Goal: Task Accomplishment & Management: Use online tool/utility

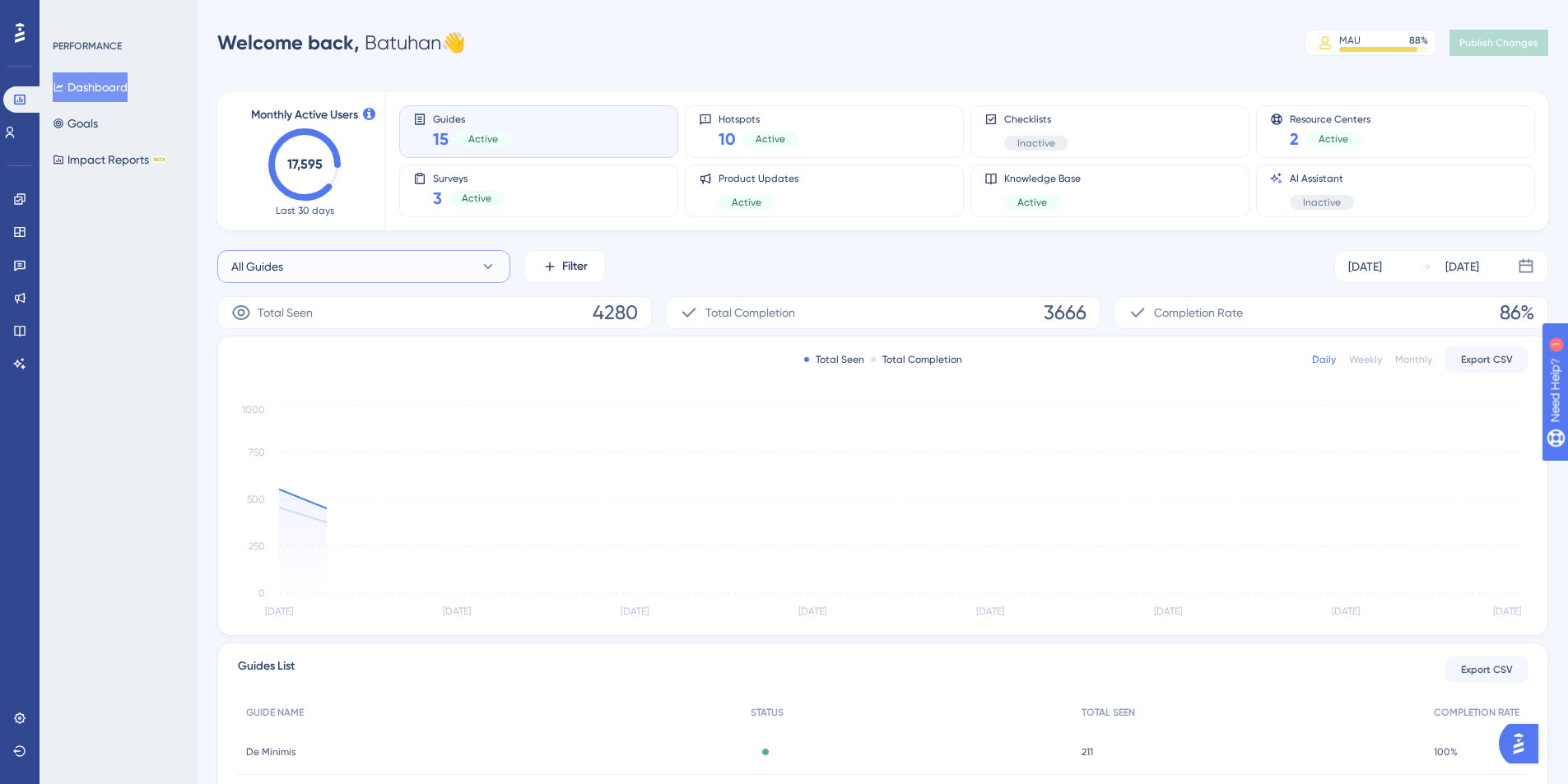
click at [387, 274] on button "All Guides" at bounding box center [363, 266] width 293 height 33
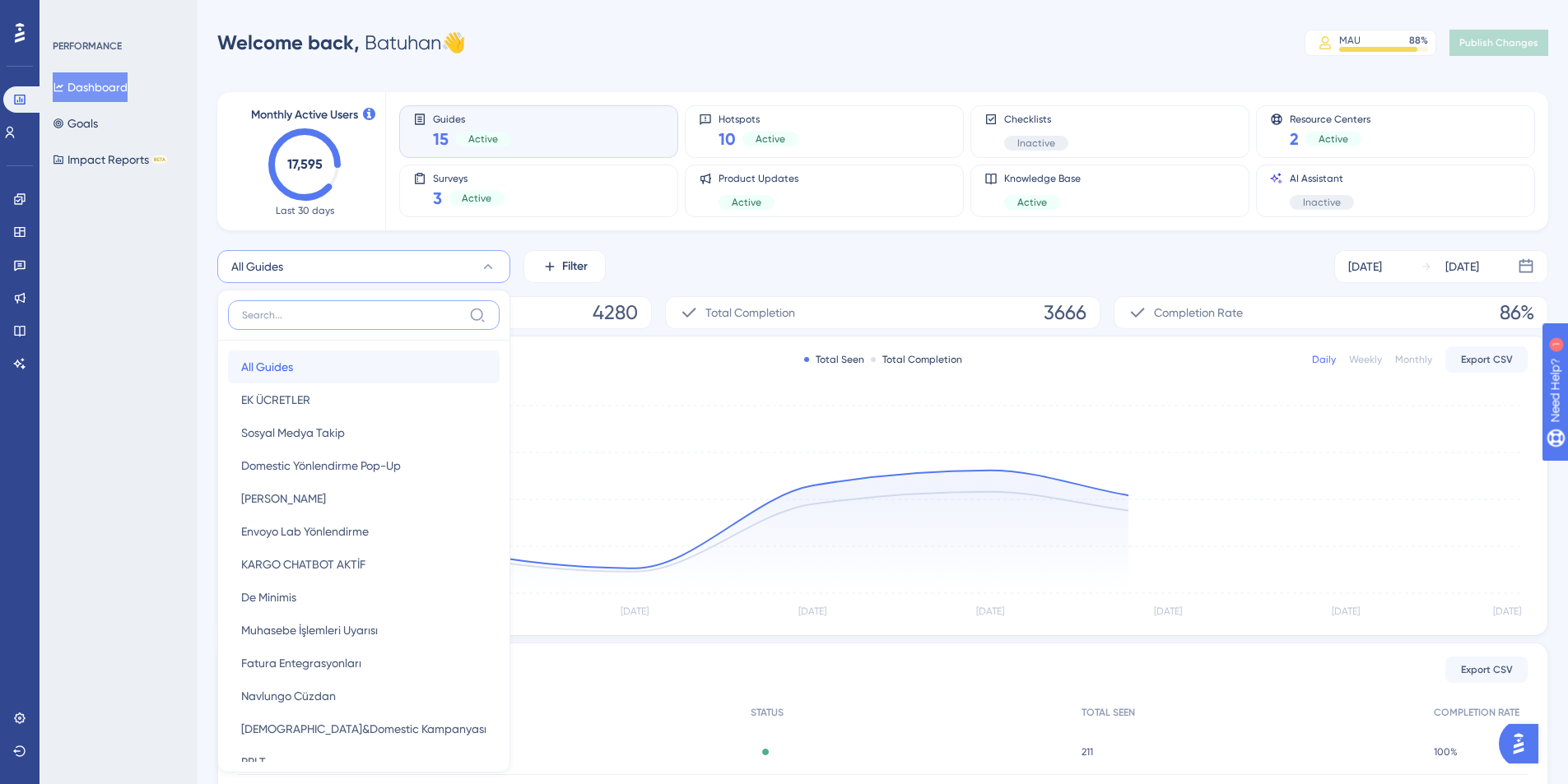
scroll to position [91, 0]
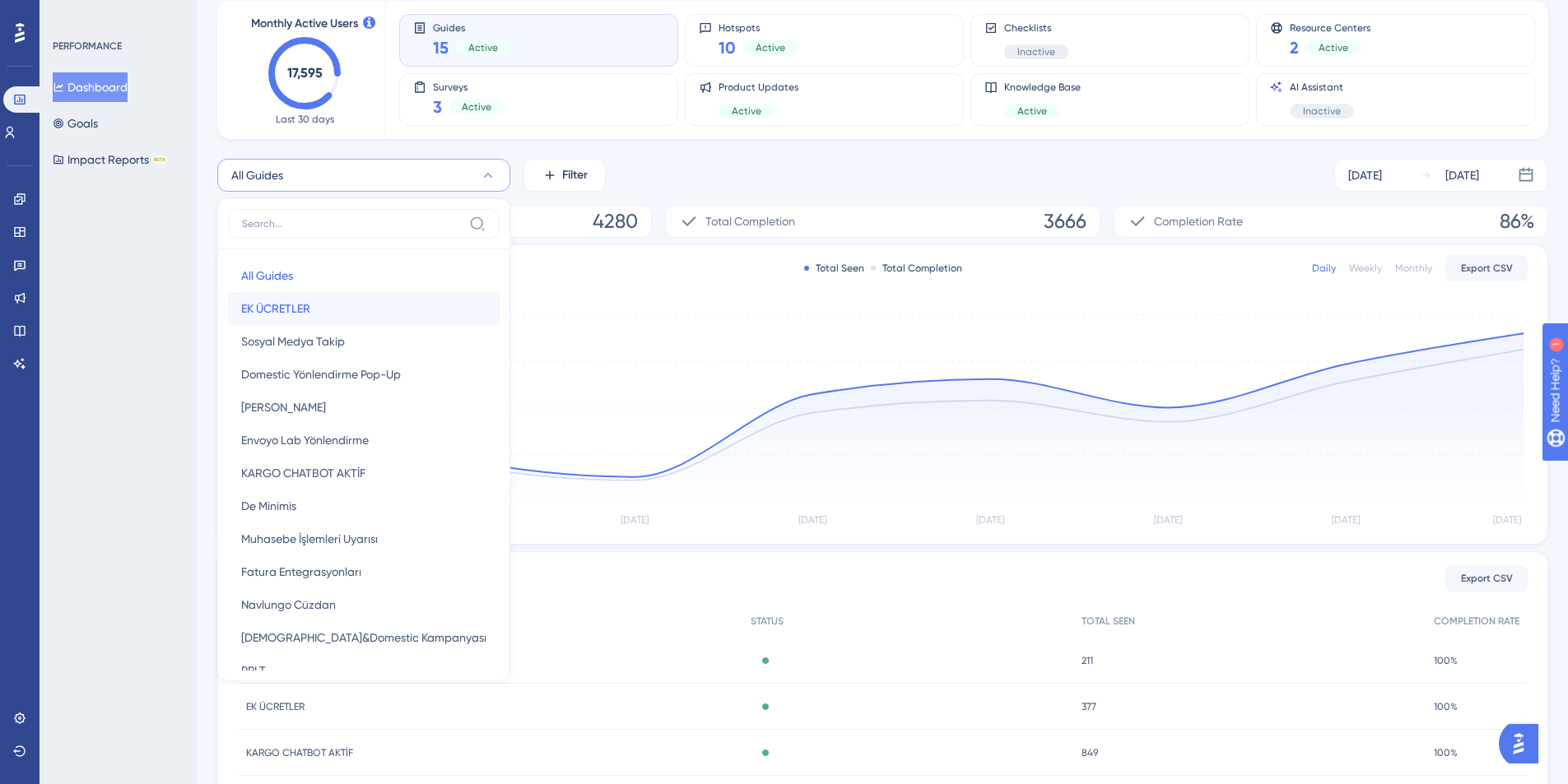
click at [379, 308] on button "EK ÜCRETLER EK ÜCRETLER" at bounding box center [363, 308] width 272 height 33
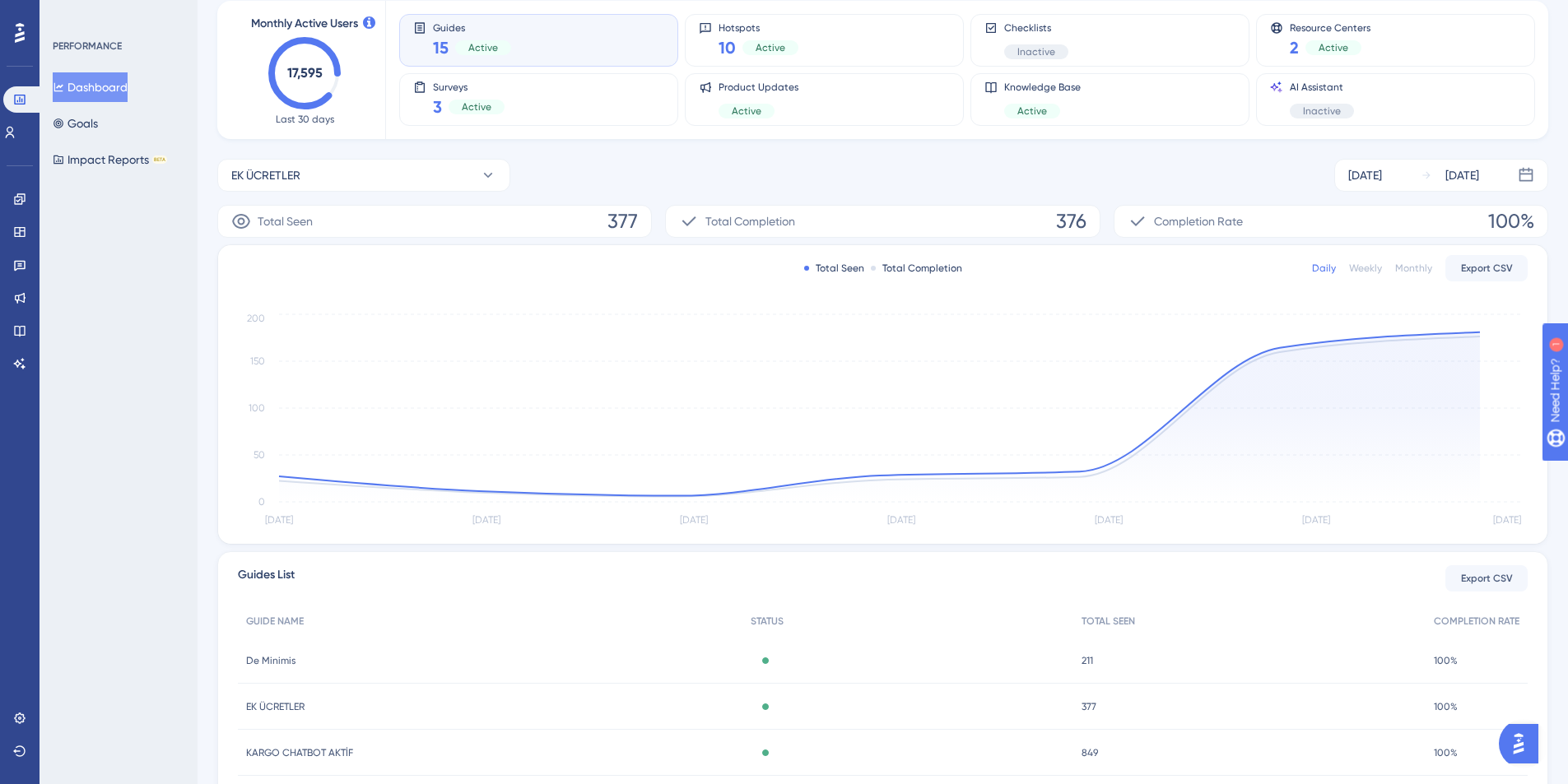
click at [609, 155] on div "Monthly Active Users 17,595 Last 30 days Guides 15 Active Hotspots 10 Active Ch…" at bounding box center [882, 451] width 1331 height 940
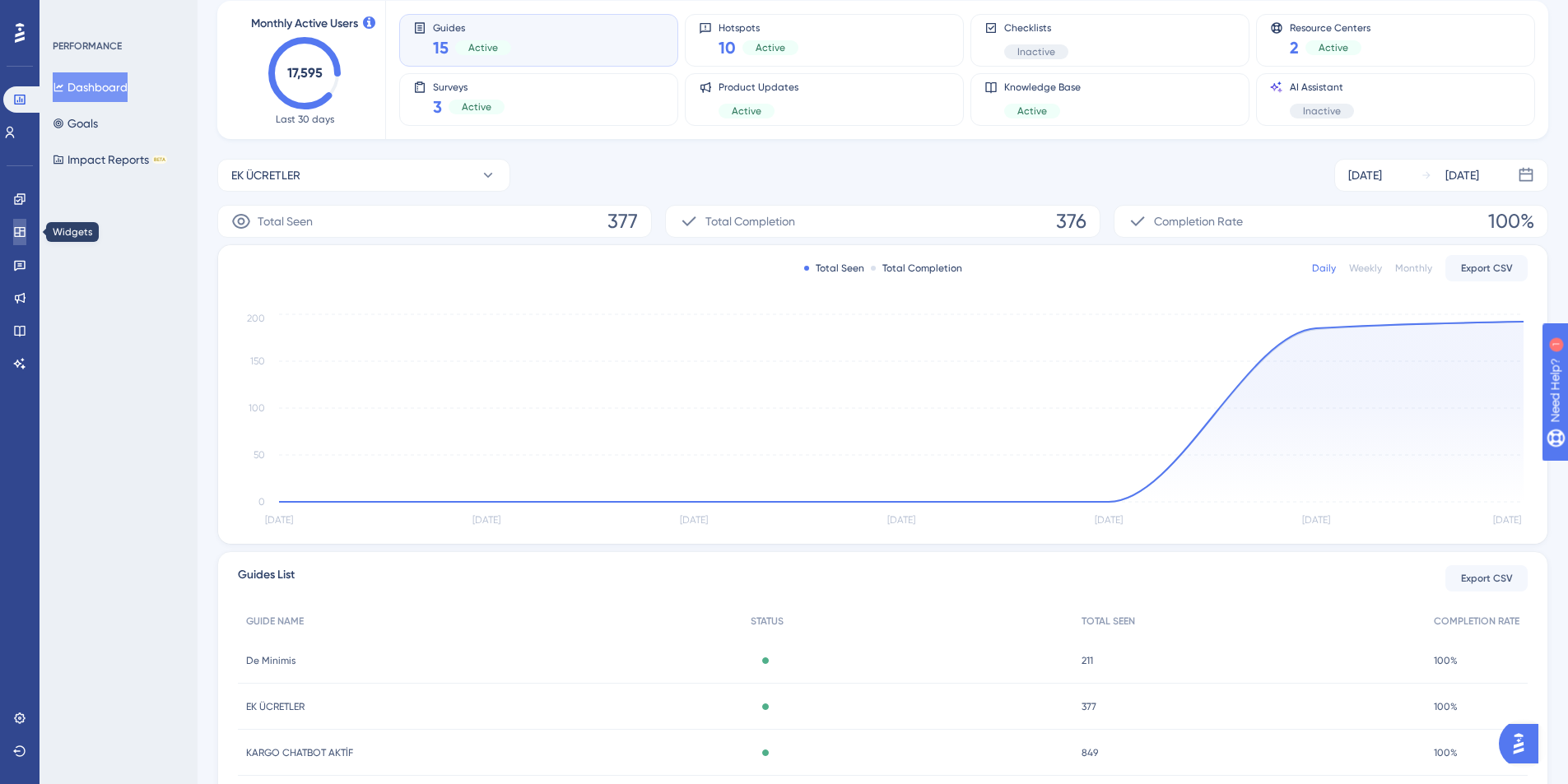
click at [19, 231] on icon at bounding box center [19, 232] width 13 height 13
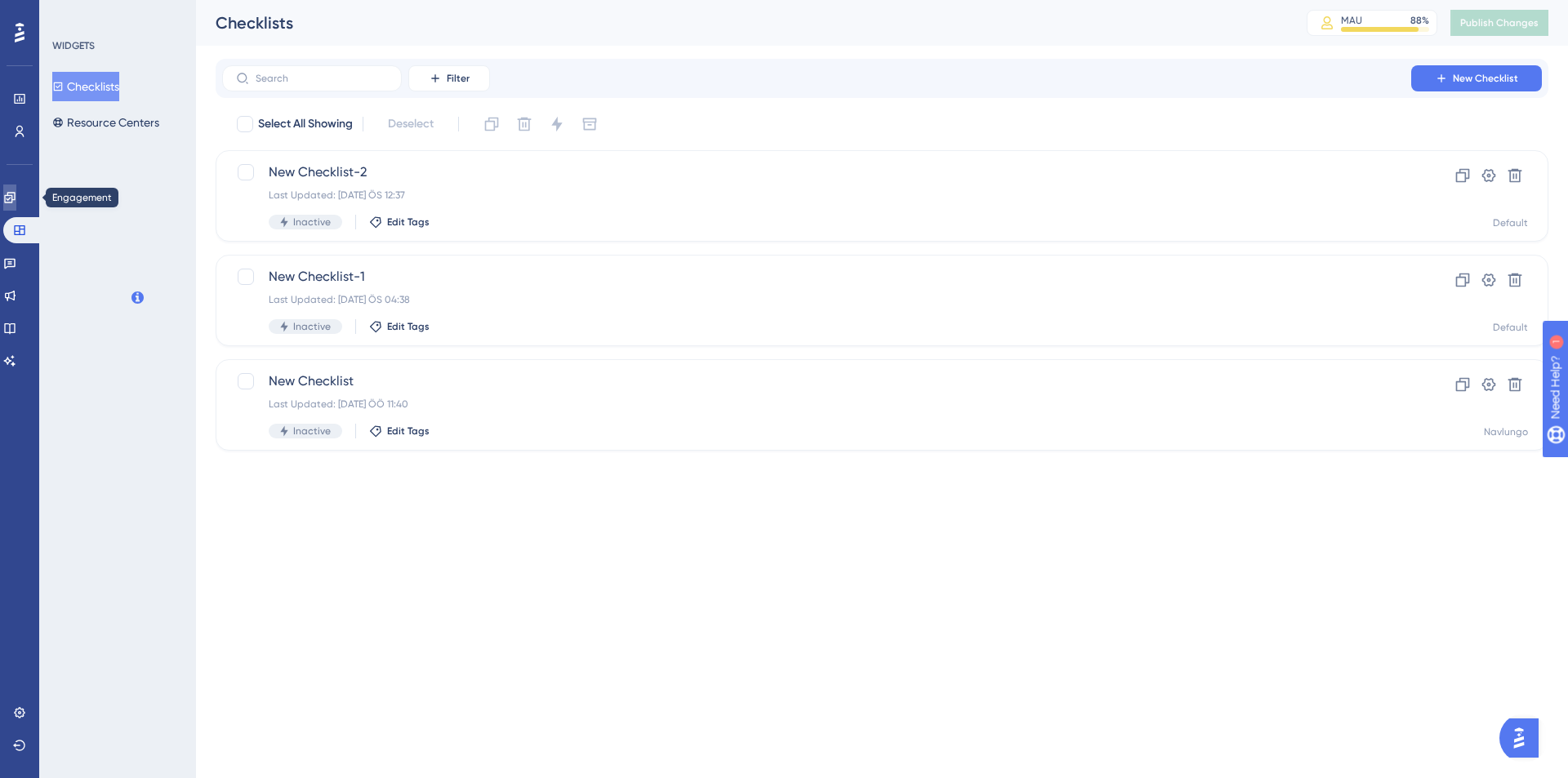
click at [16, 199] on icon at bounding box center [9, 197] width 13 height 13
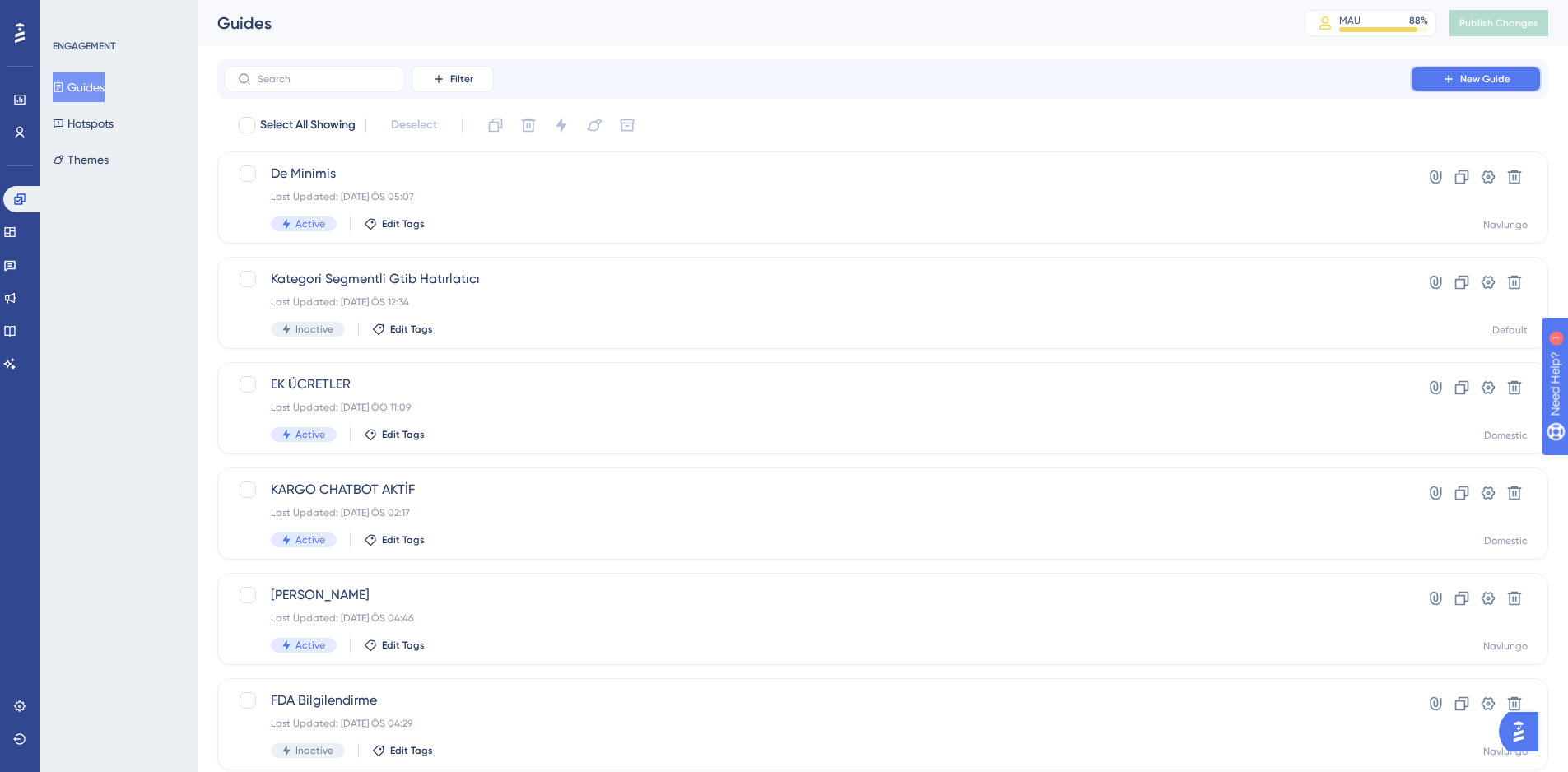
click at [1467, 88] on button "New Guide" at bounding box center [1475, 79] width 131 height 27
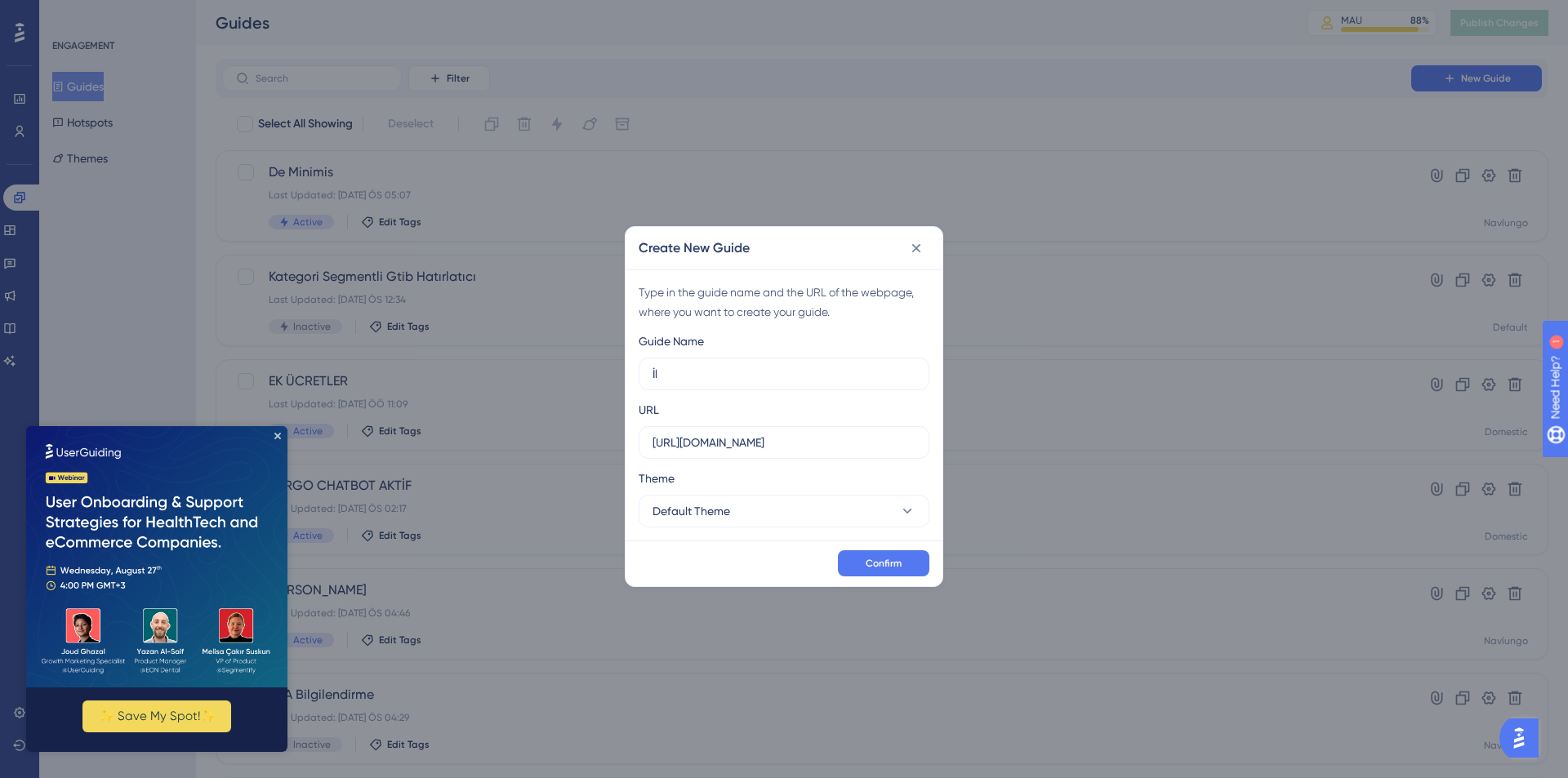
click at [274, 438] on img at bounding box center [157, 556] width 262 height 262
click at [755, 374] on input "İl" at bounding box center [784, 373] width 263 height 18
type input "İ"
type input "İlk Gönderi"
click at [279, 435] on icon "Close Preview" at bounding box center [278, 436] width 7 height 7
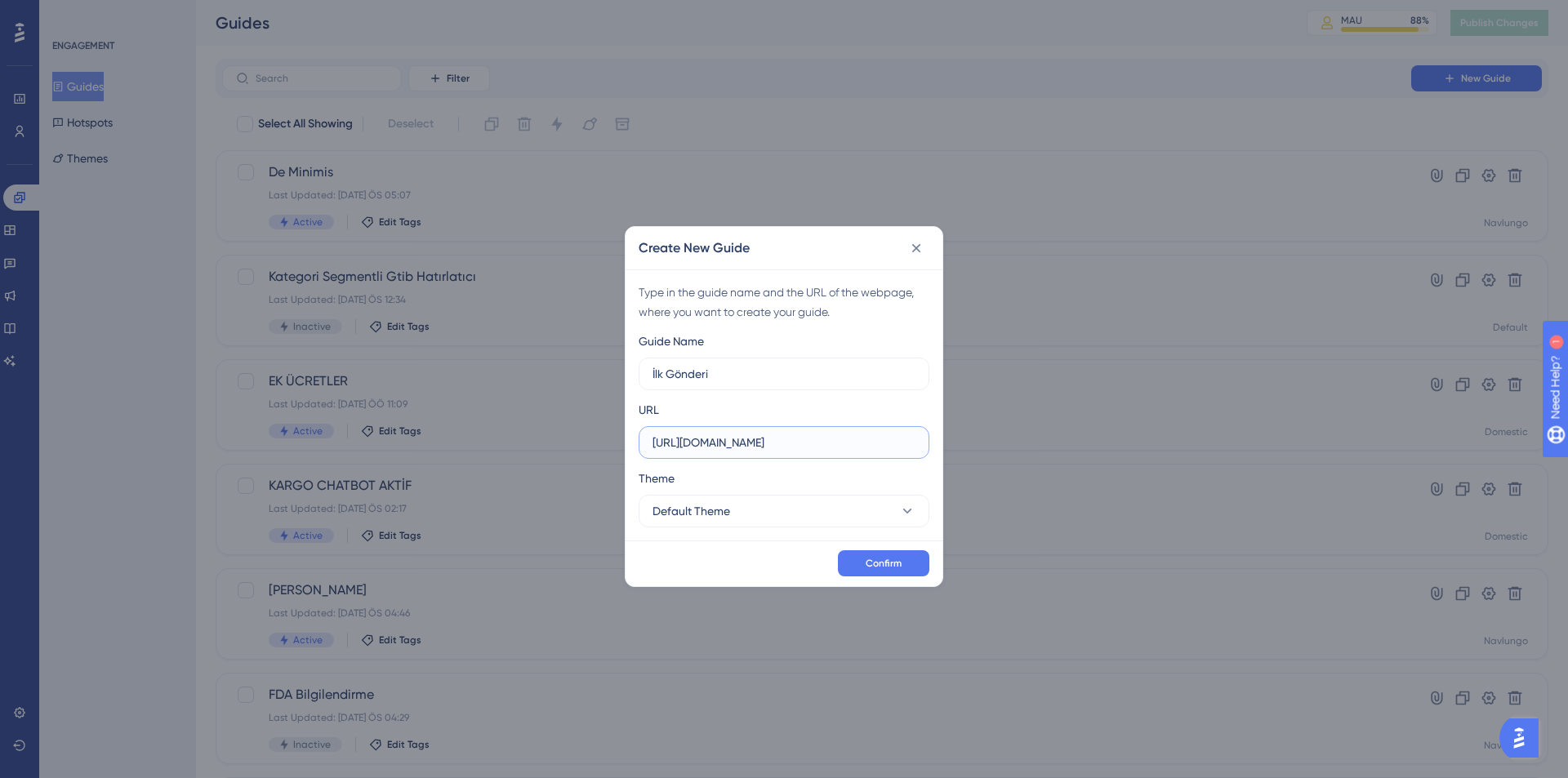
drag, startPoint x: 838, startPoint y: 440, endPoint x: 711, endPoint y: 444, distance: 127.1
click at [711, 444] on input "[URL][DOMAIN_NAME]" at bounding box center [784, 442] width 263 height 18
click at [819, 435] on input "[URL][DOMAIN_NAME]" at bounding box center [784, 442] width 263 height 18
drag, startPoint x: 773, startPoint y: 443, endPoint x: 533, endPoint y: 423, distance: 240.8
click at [524, 427] on div "Create New Guide Type in the guide name and the URL of the webpage, where you w…" at bounding box center [784, 389] width 1568 height 778
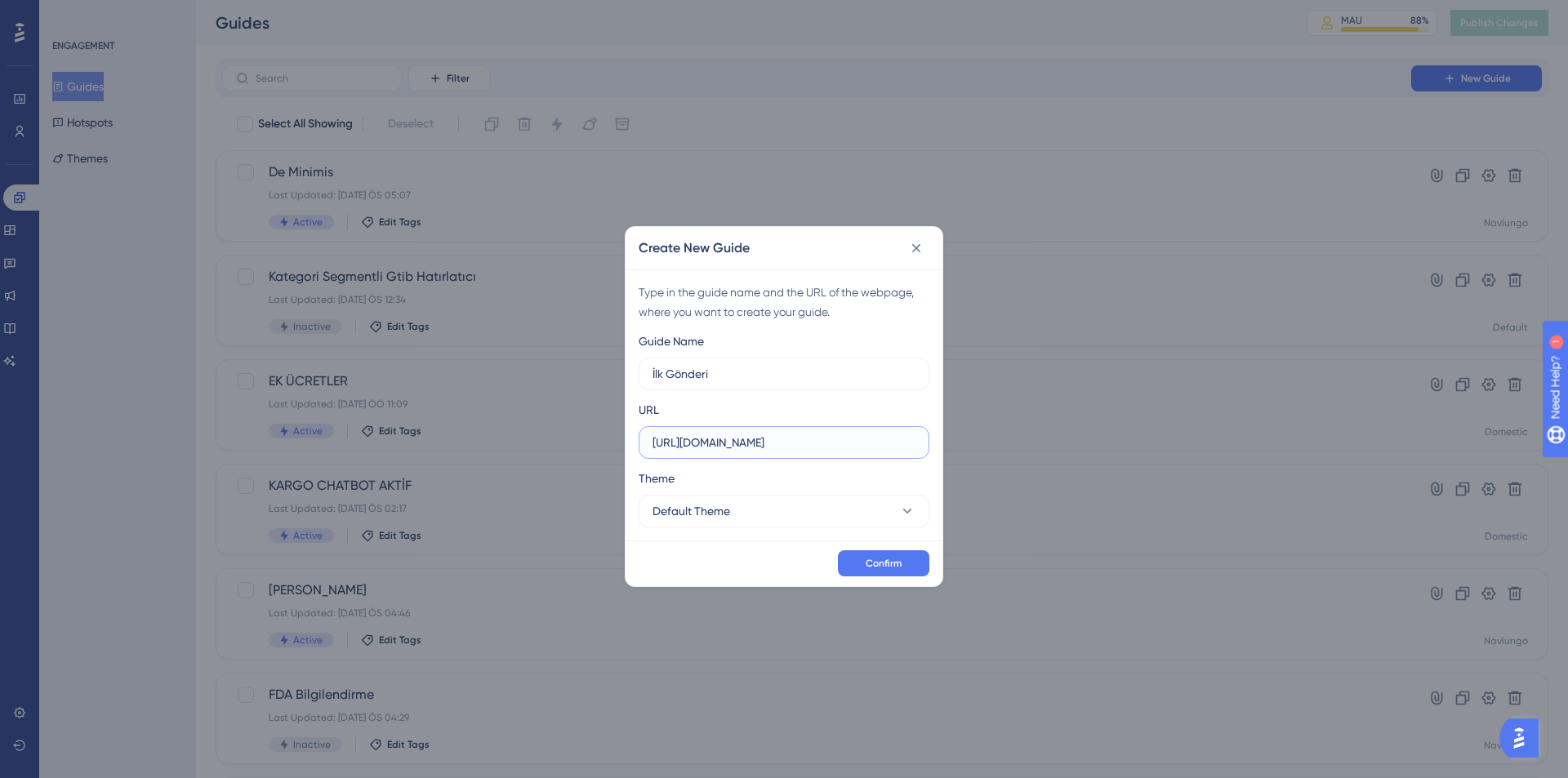
paste input "[DOMAIN_NAME][URL]"
type input "[URL][DOMAIN_NAME]"
click at [728, 498] on button "Default Theme" at bounding box center [784, 511] width 291 height 32
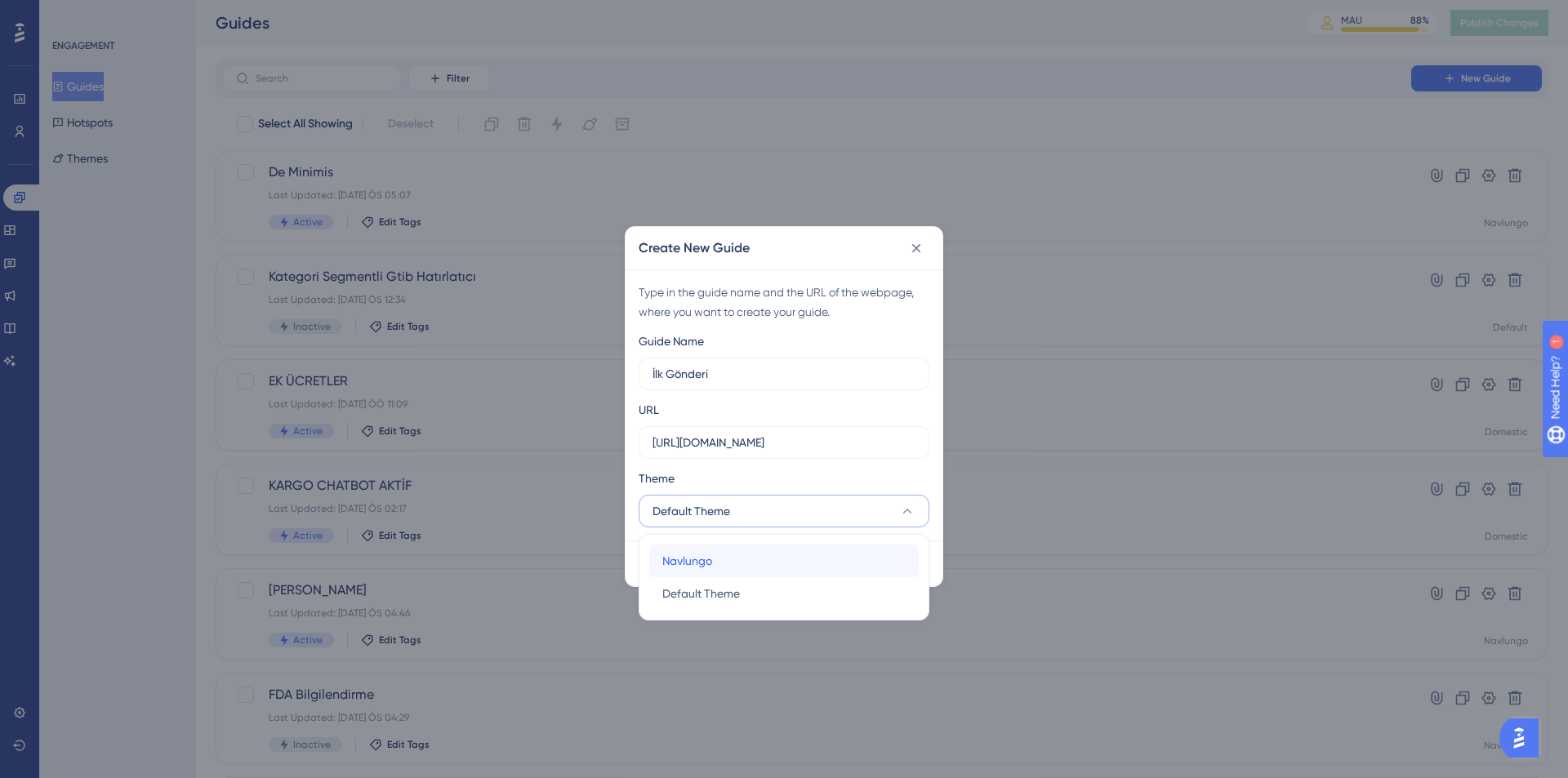
click at [722, 565] on div "Navlungo Navlungo" at bounding box center [784, 561] width 243 height 32
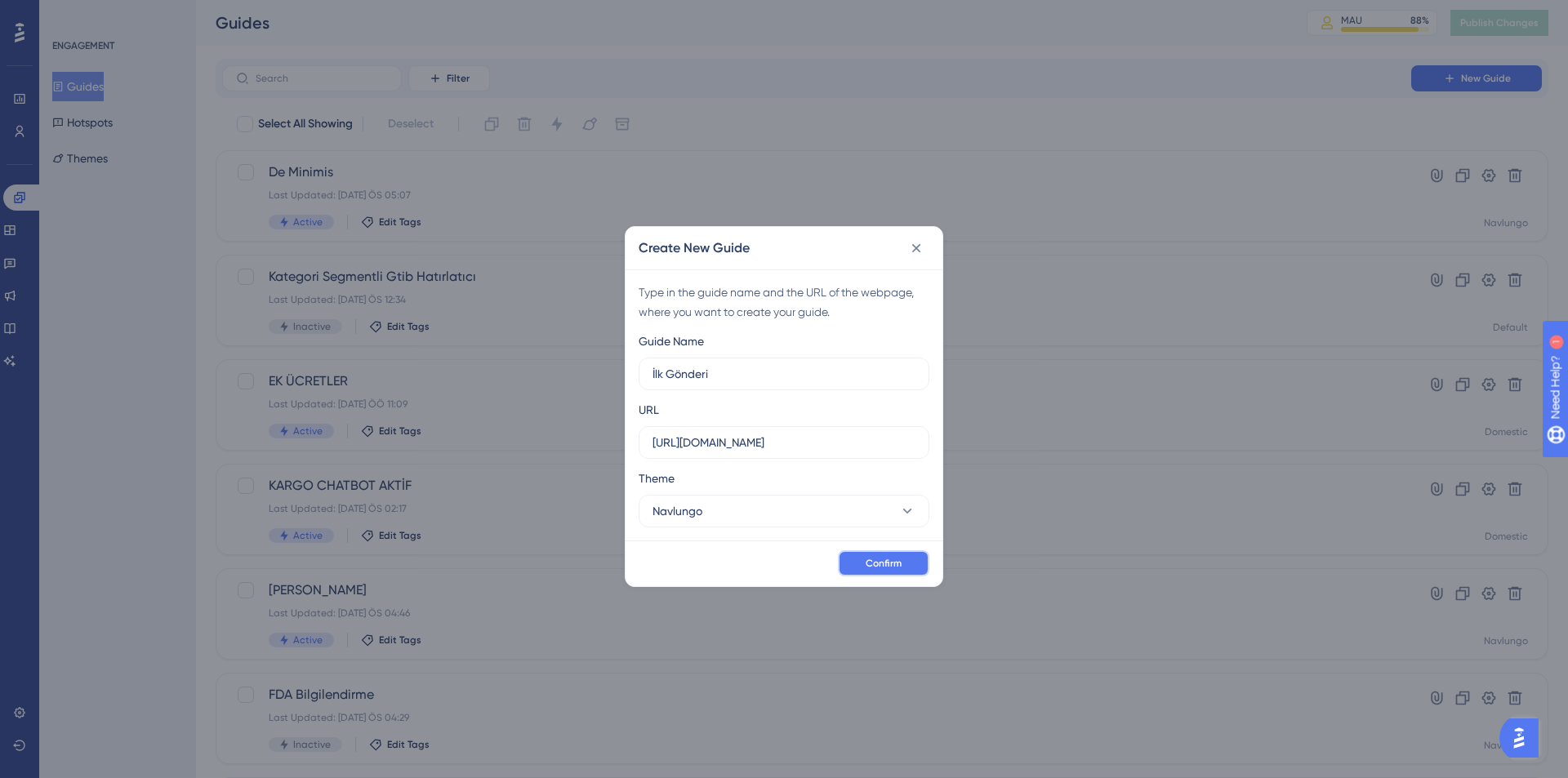
click at [897, 571] on button "Confirm" at bounding box center [883, 563] width 91 height 26
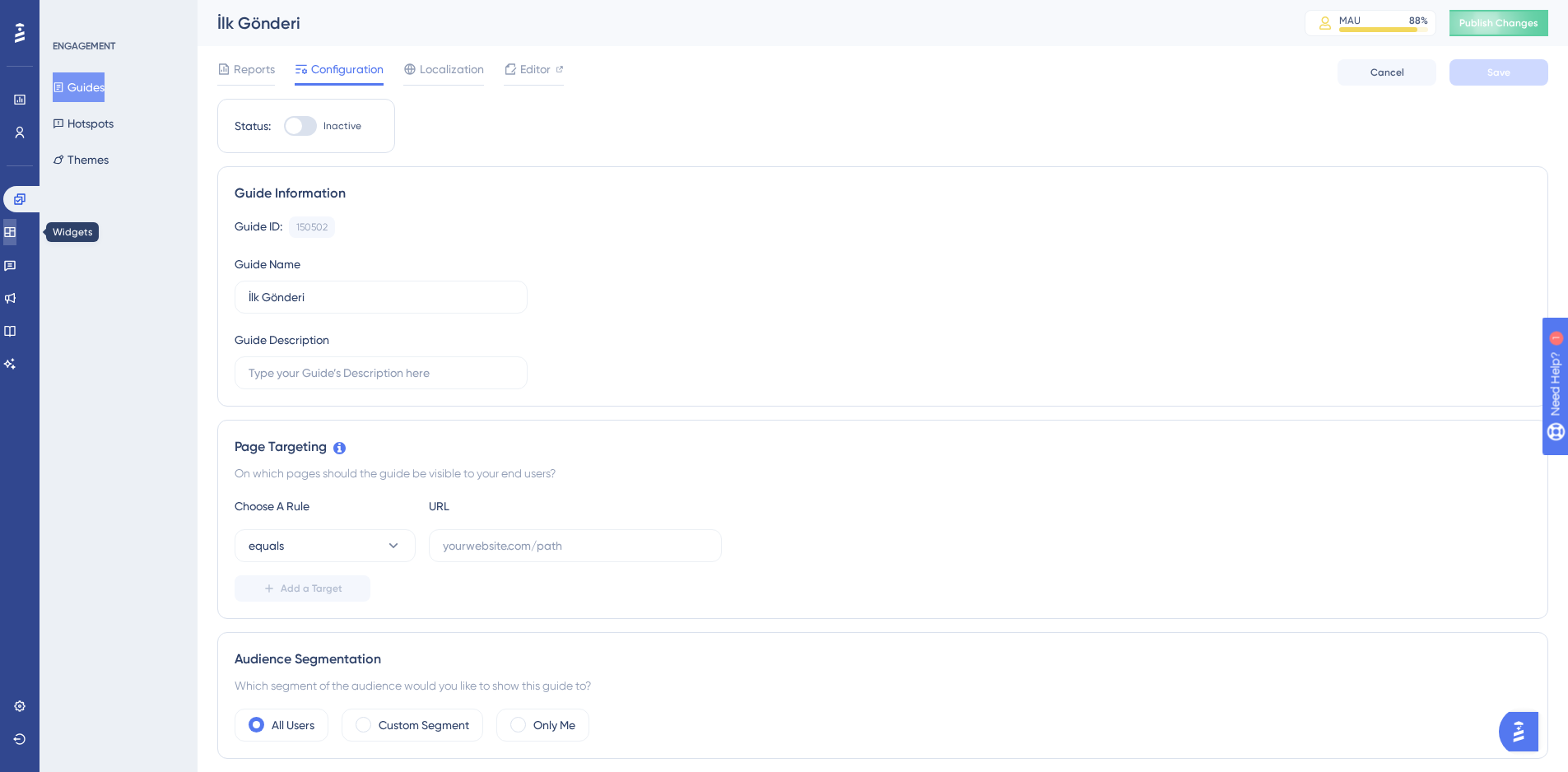
click at [15, 233] on icon at bounding box center [9, 231] width 10 height 9
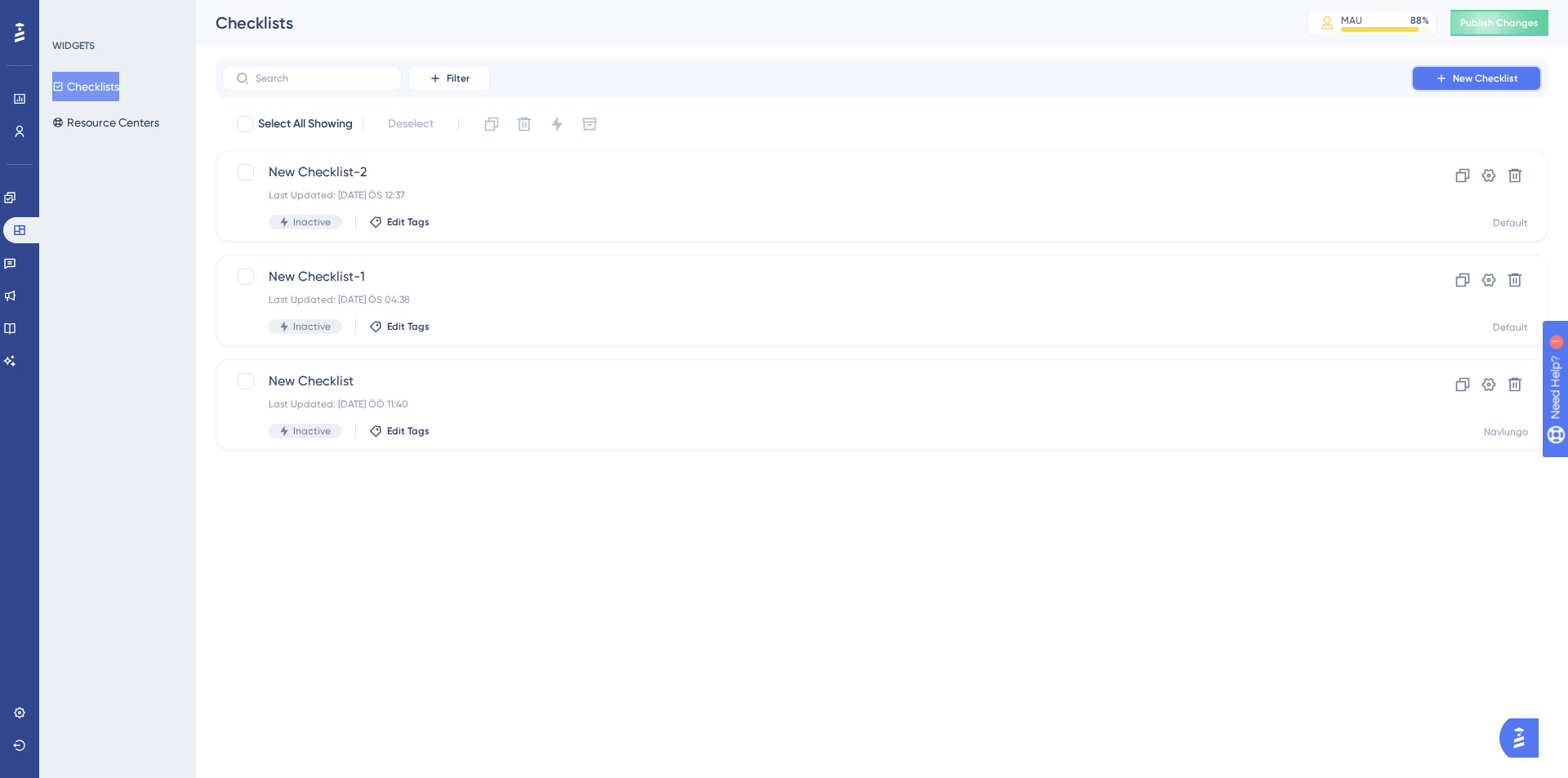
click at [1476, 78] on span "New Checklist" at bounding box center [1485, 78] width 66 height 13
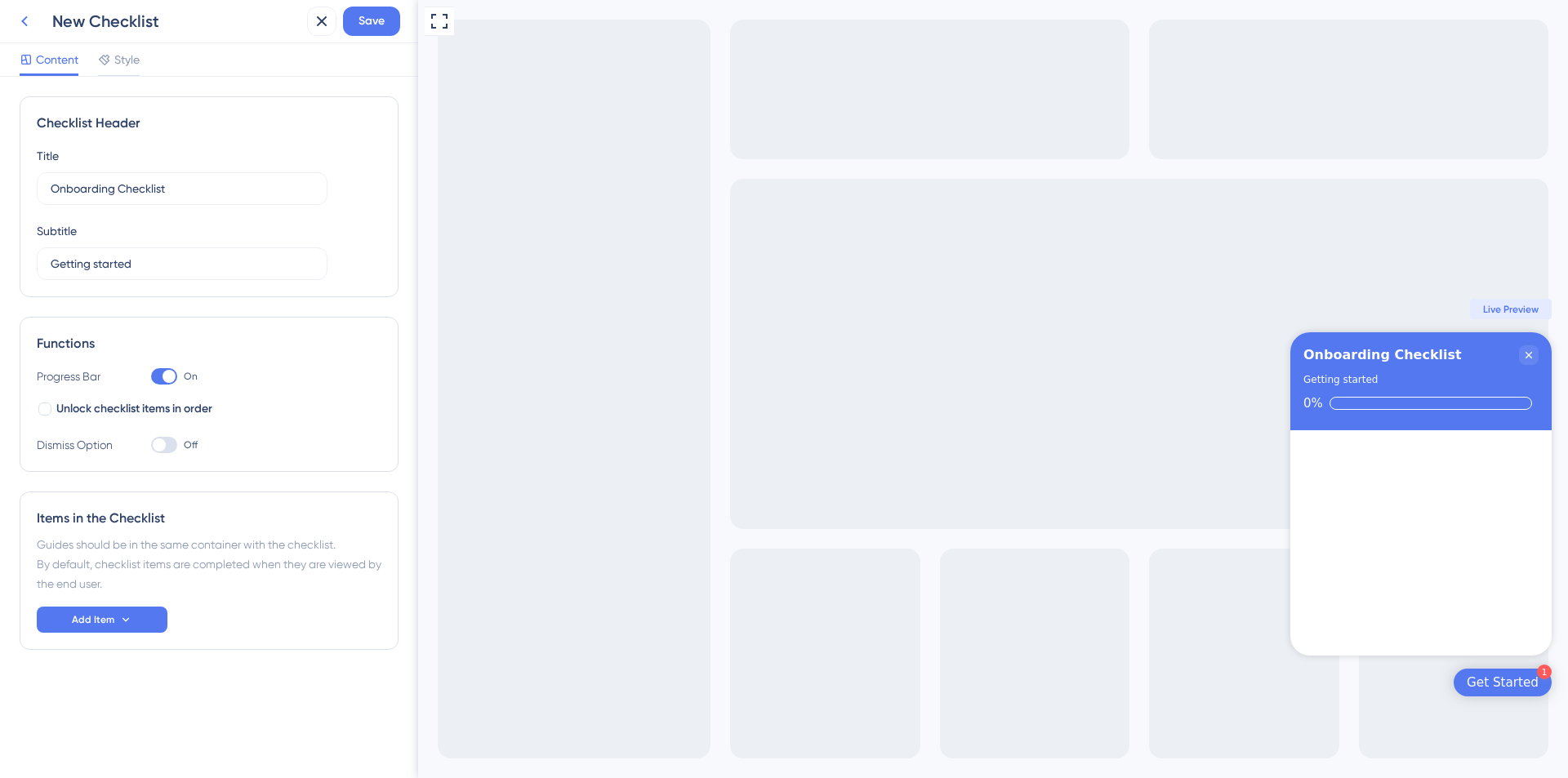
click at [22, 20] on icon at bounding box center [24, 20] width 20 height 20
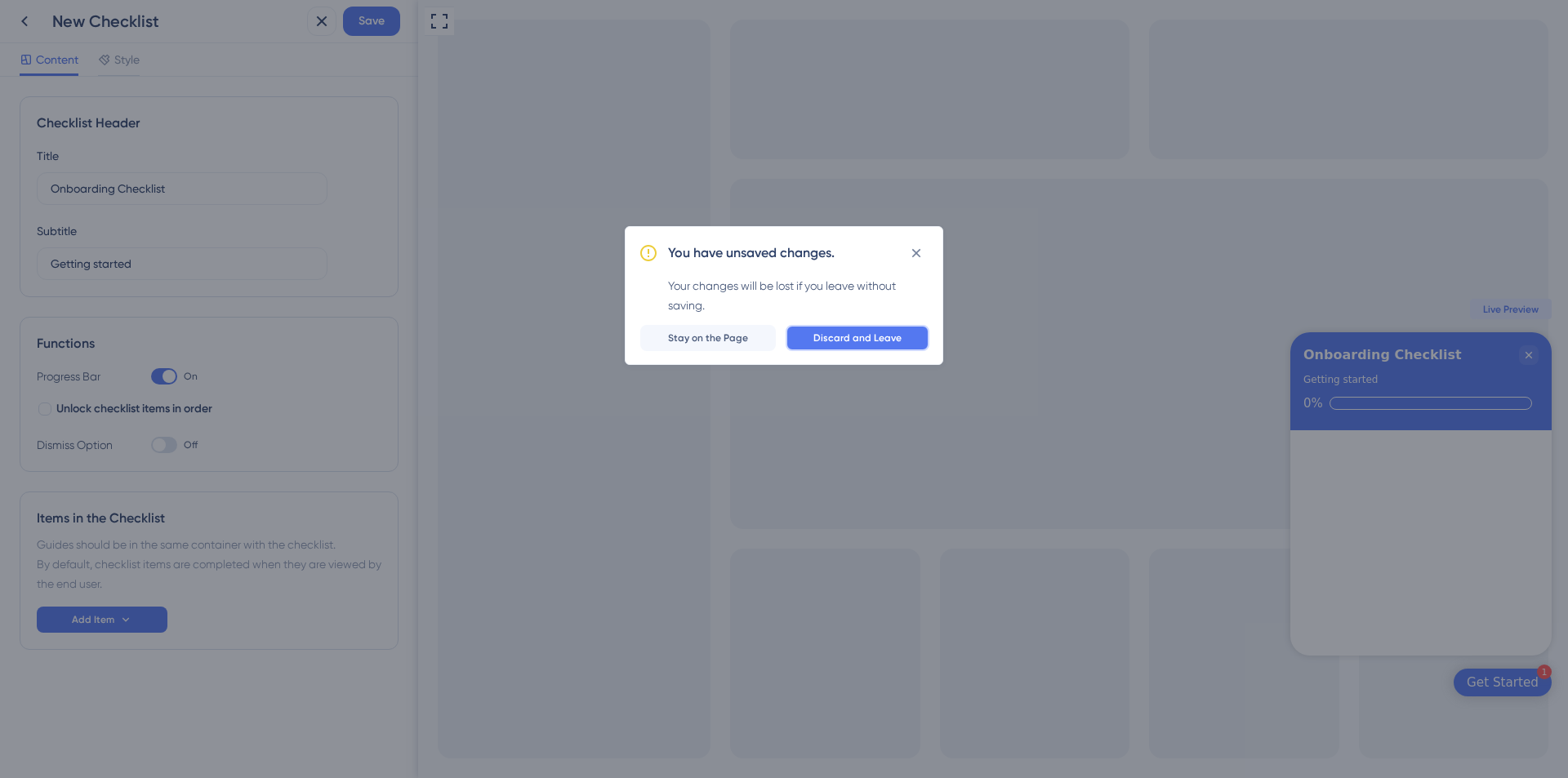
click at [837, 337] on span "Discard and Leave" at bounding box center [857, 337] width 88 height 13
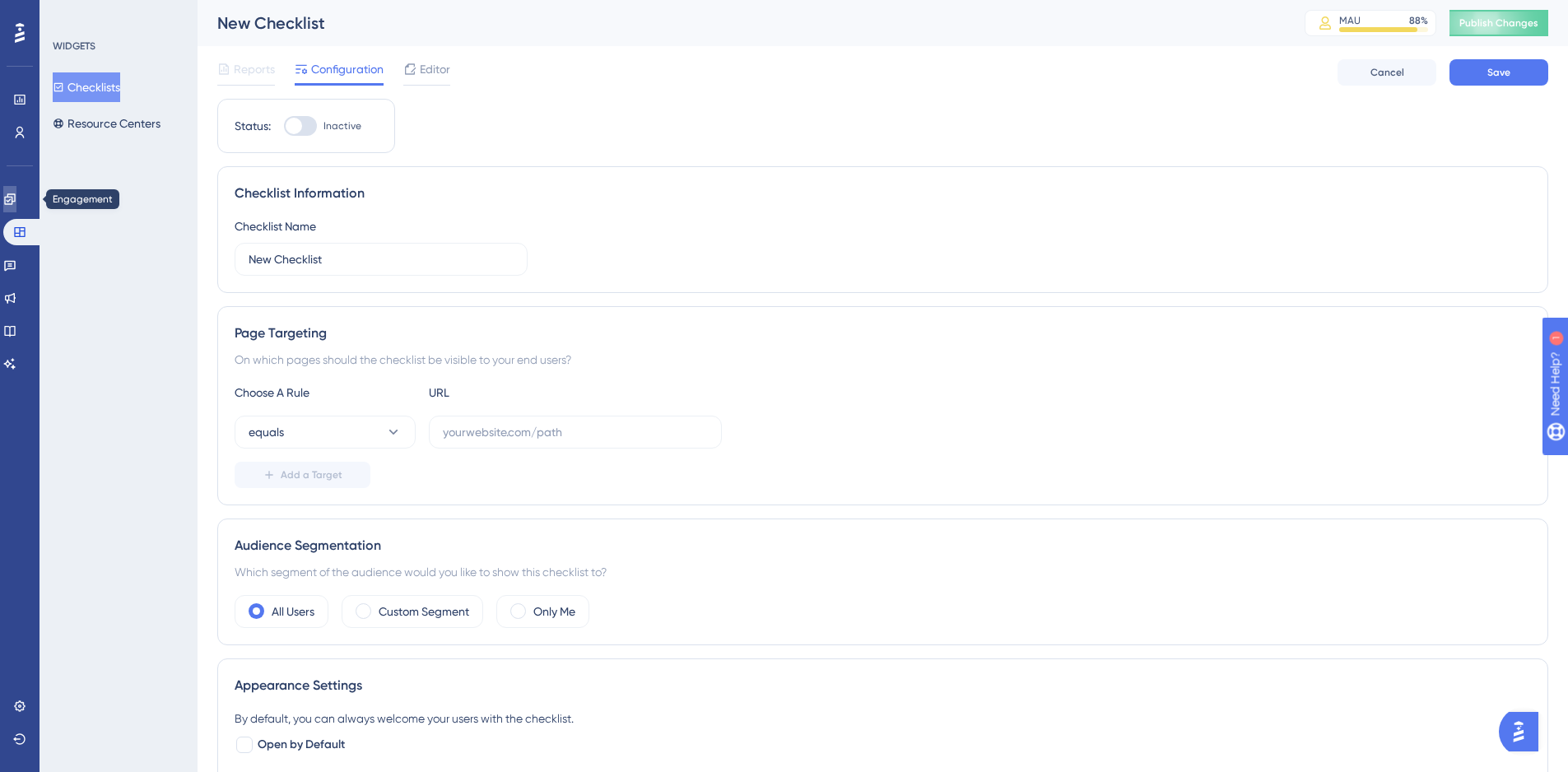
click at [11, 211] on link at bounding box center [9, 199] width 13 height 27
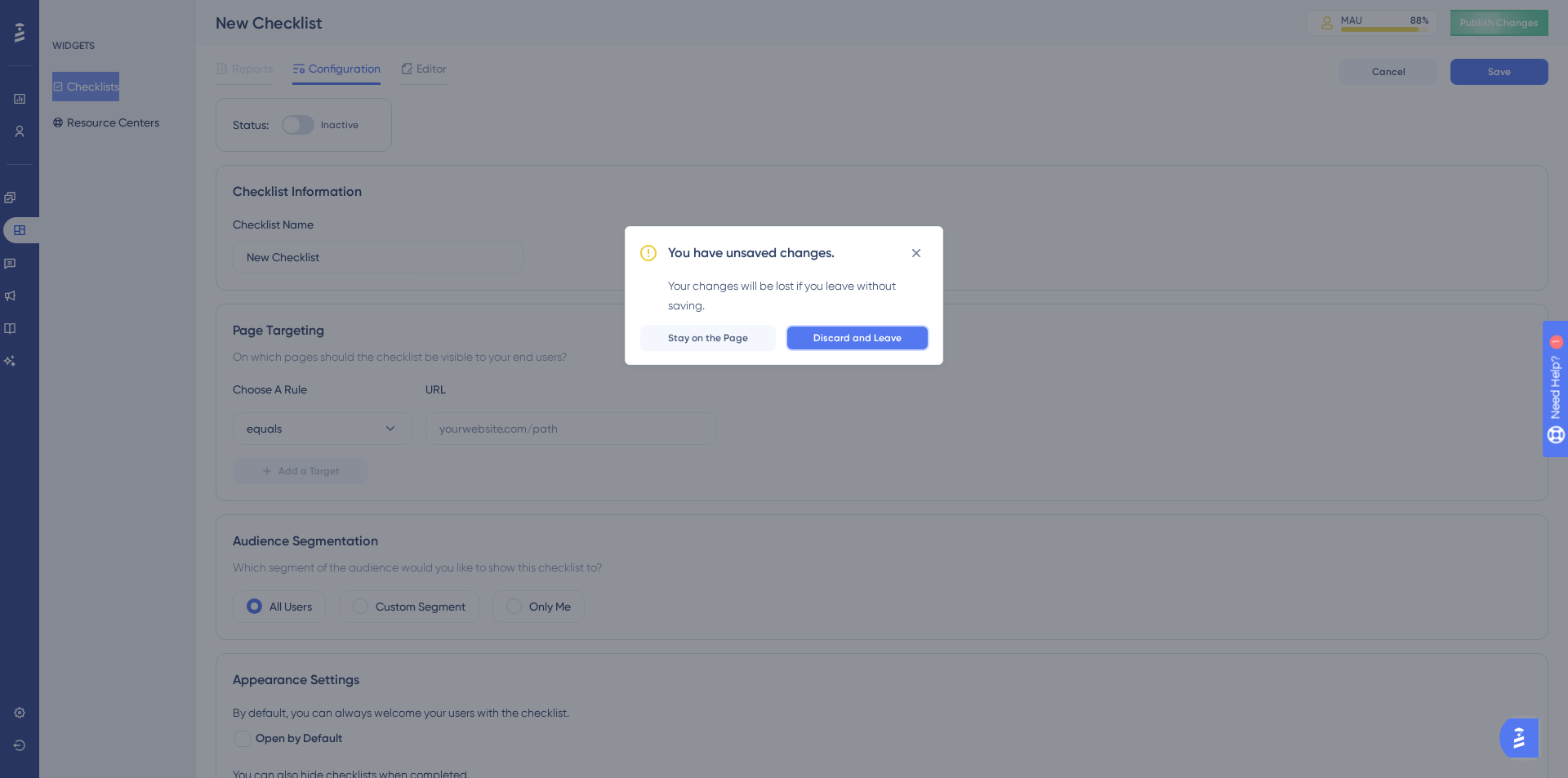
click at [836, 331] on span "Discard and Leave" at bounding box center [857, 337] width 88 height 13
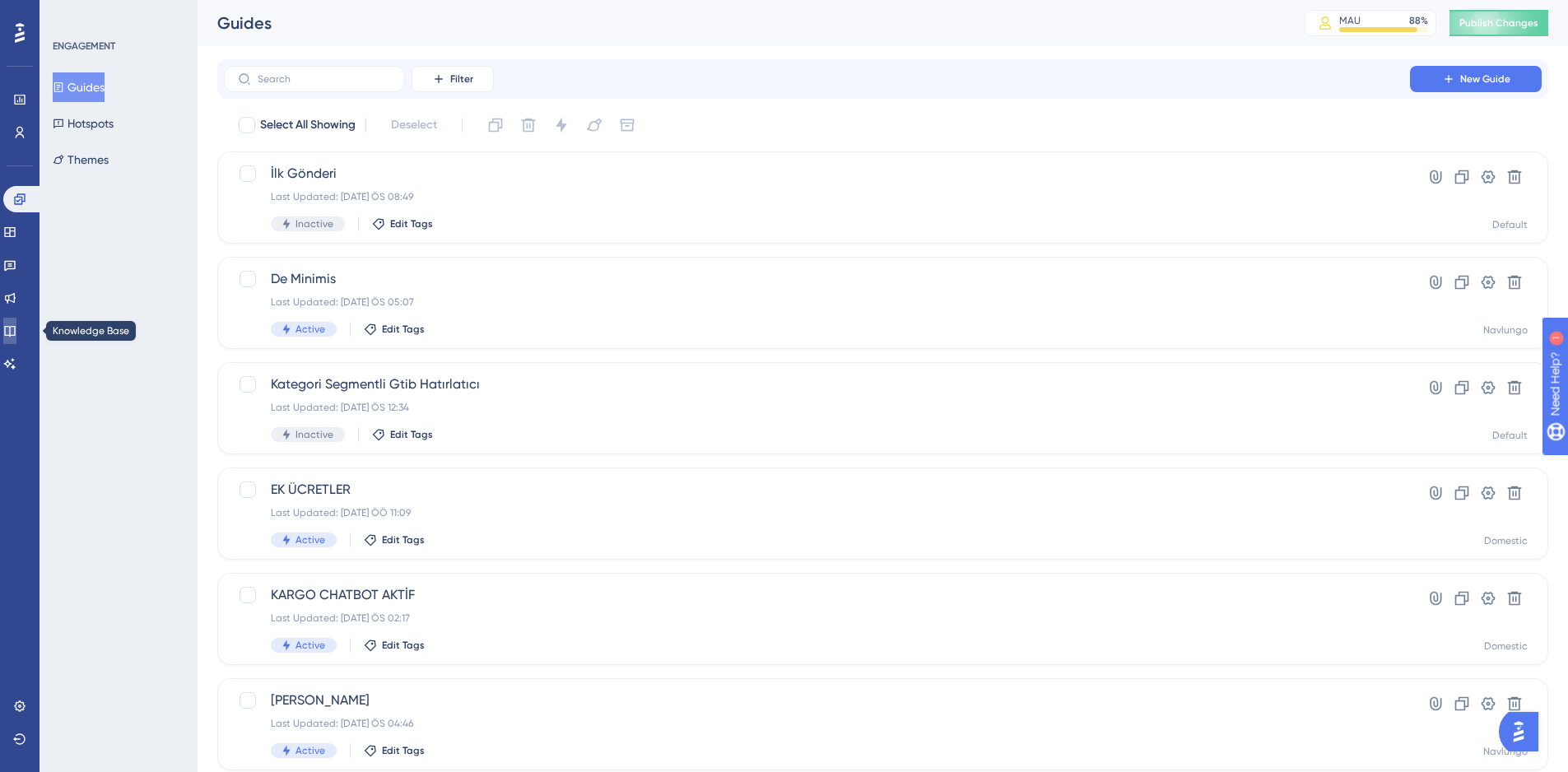
click at [16, 327] on icon at bounding box center [9, 330] width 13 height 13
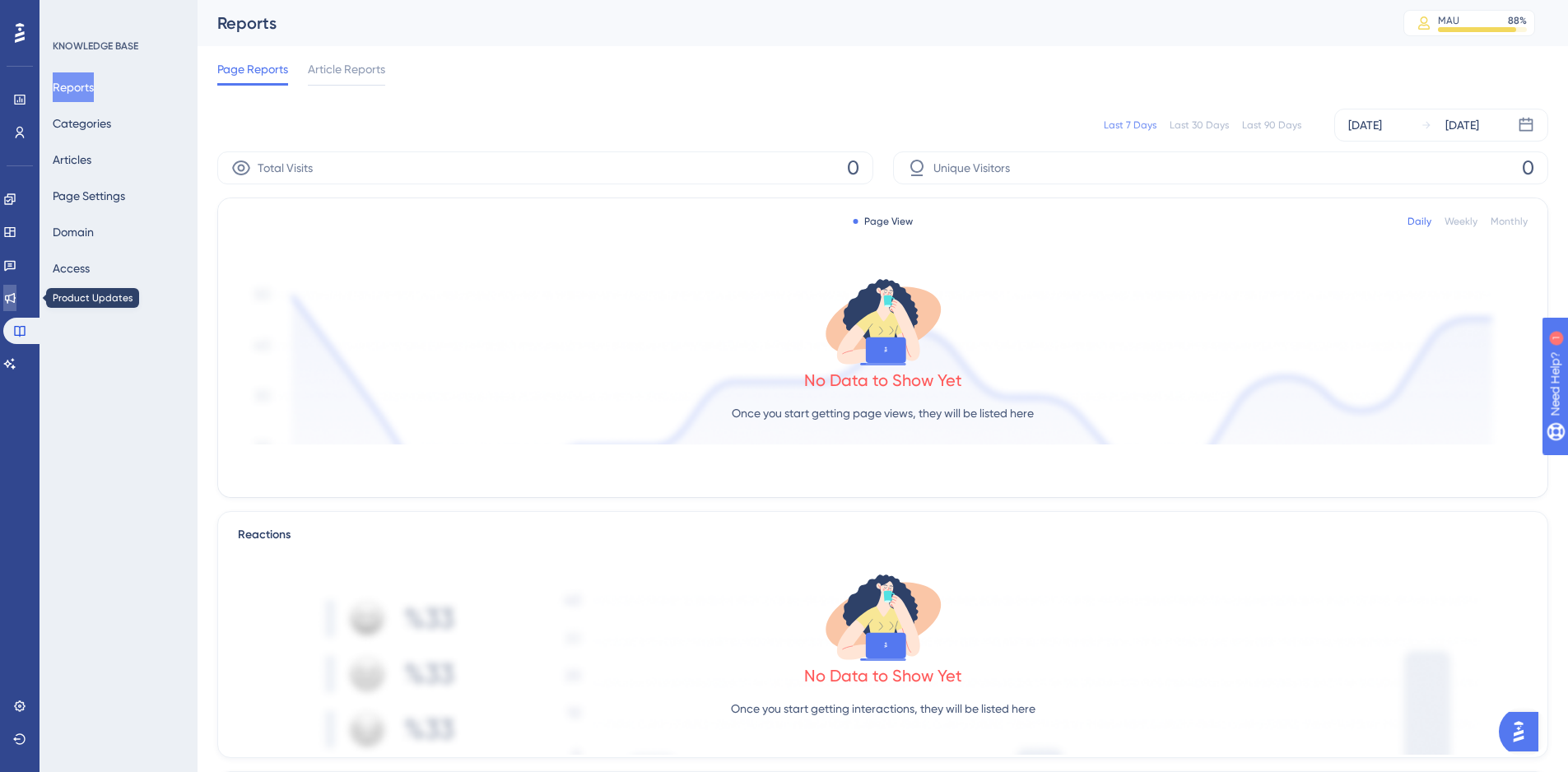
click at [15, 301] on icon at bounding box center [10, 298] width 10 height 10
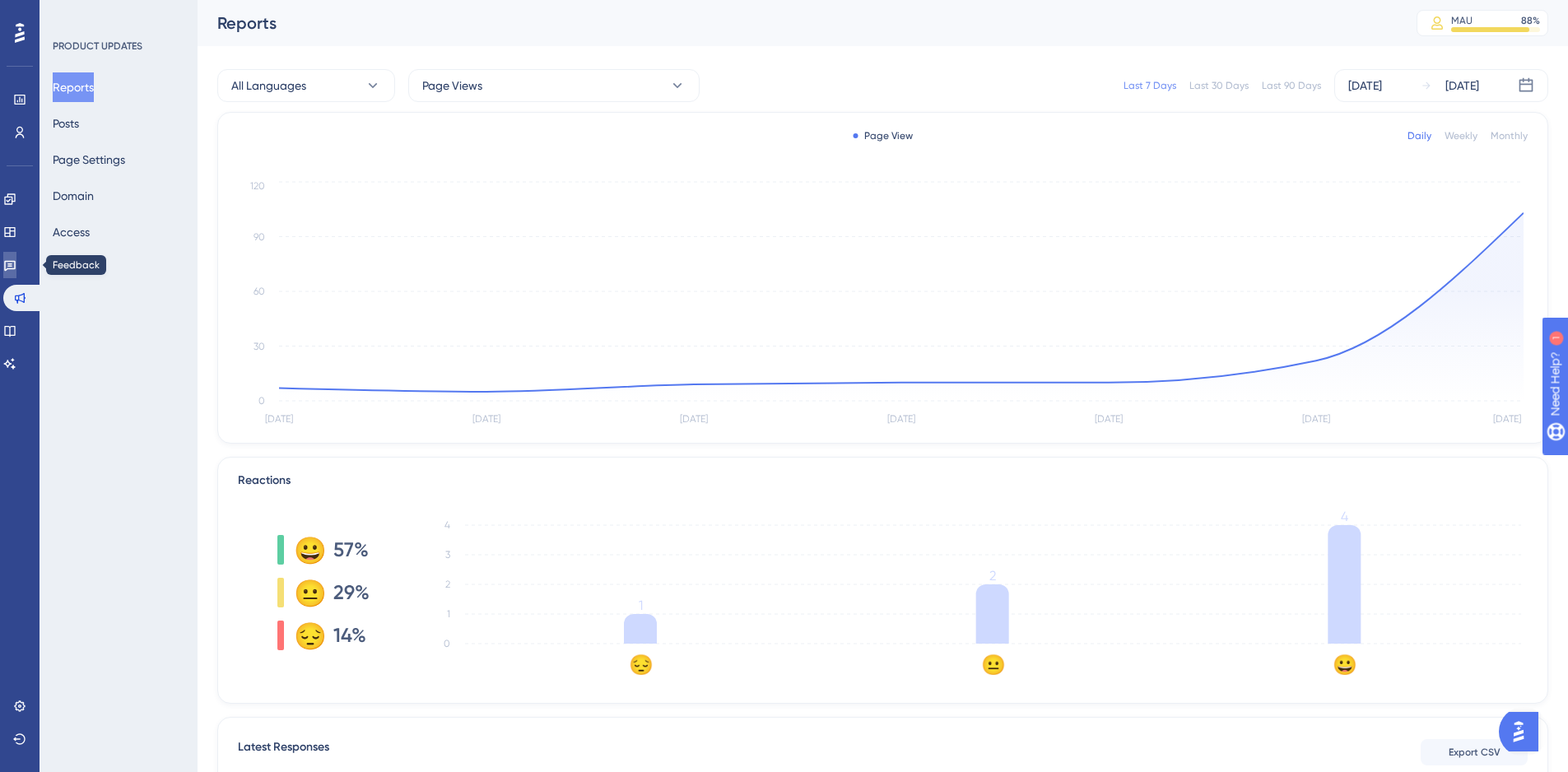
click at [4, 263] on link at bounding box center [9, 264] width 13 height 27
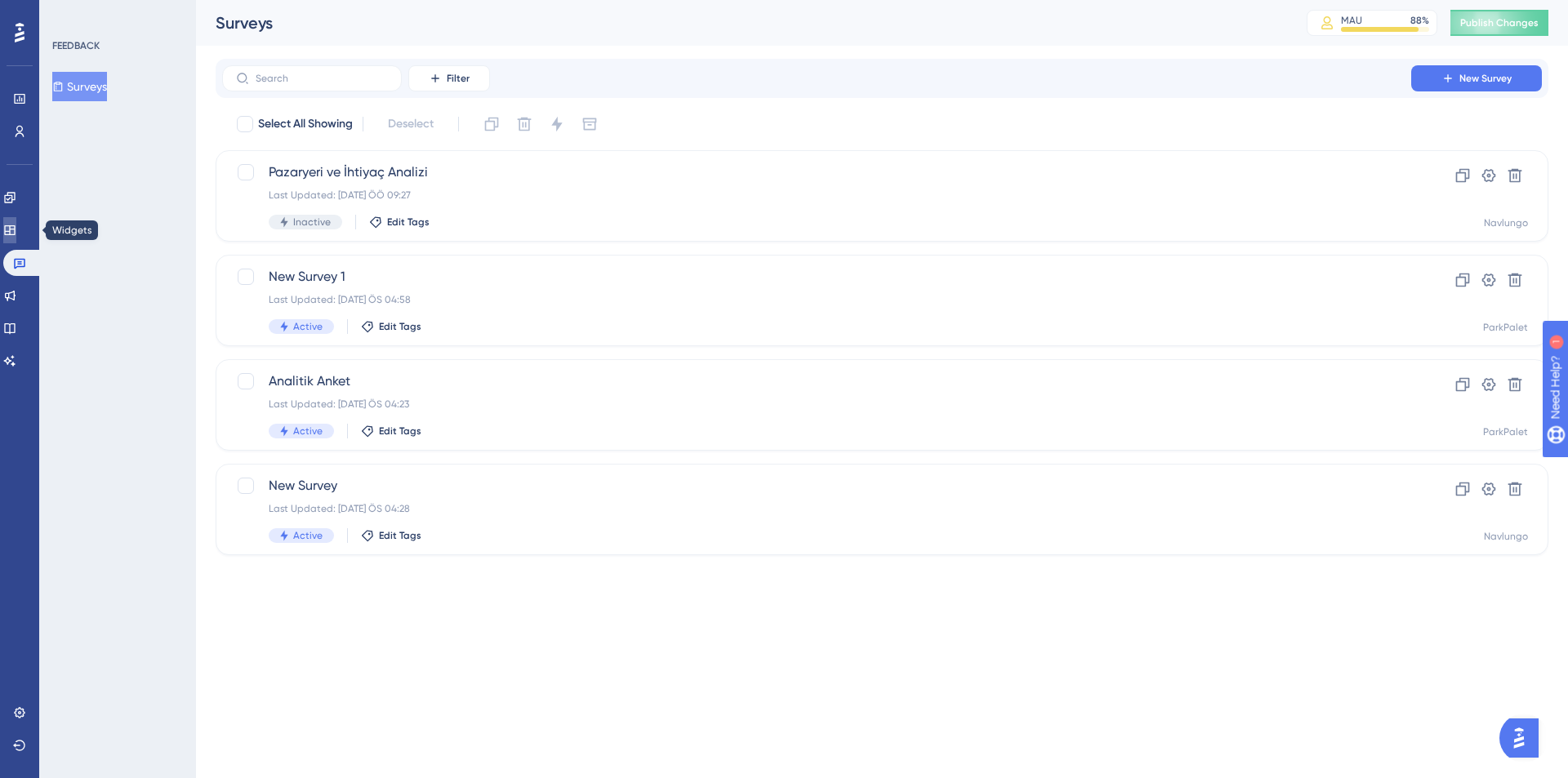
click at [14, 228] on icon at bounding box center [9, 229] width 10 height 9
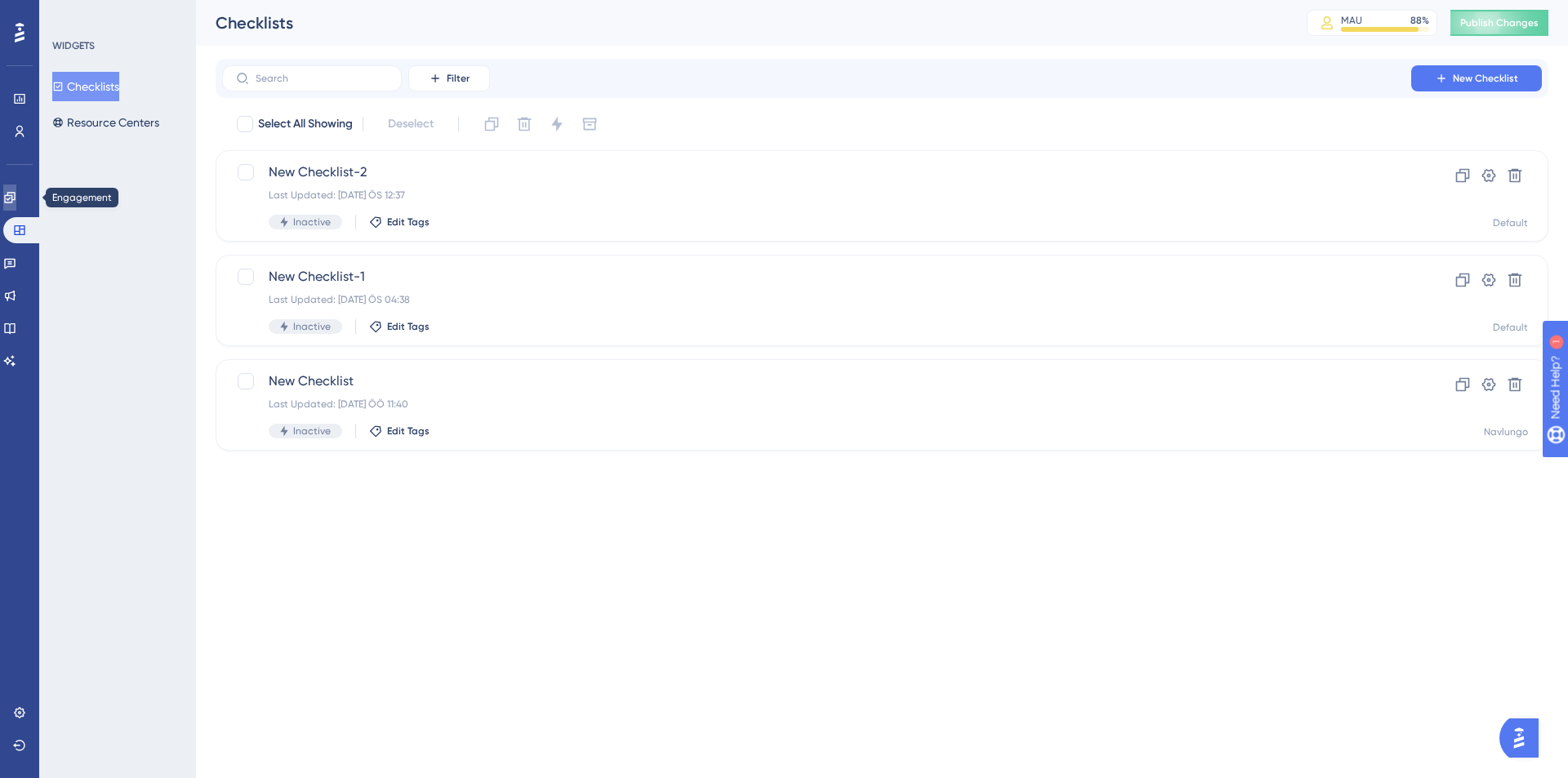
click at [16, 192] on icon at bounding box center [9, 197] width 13 height 13
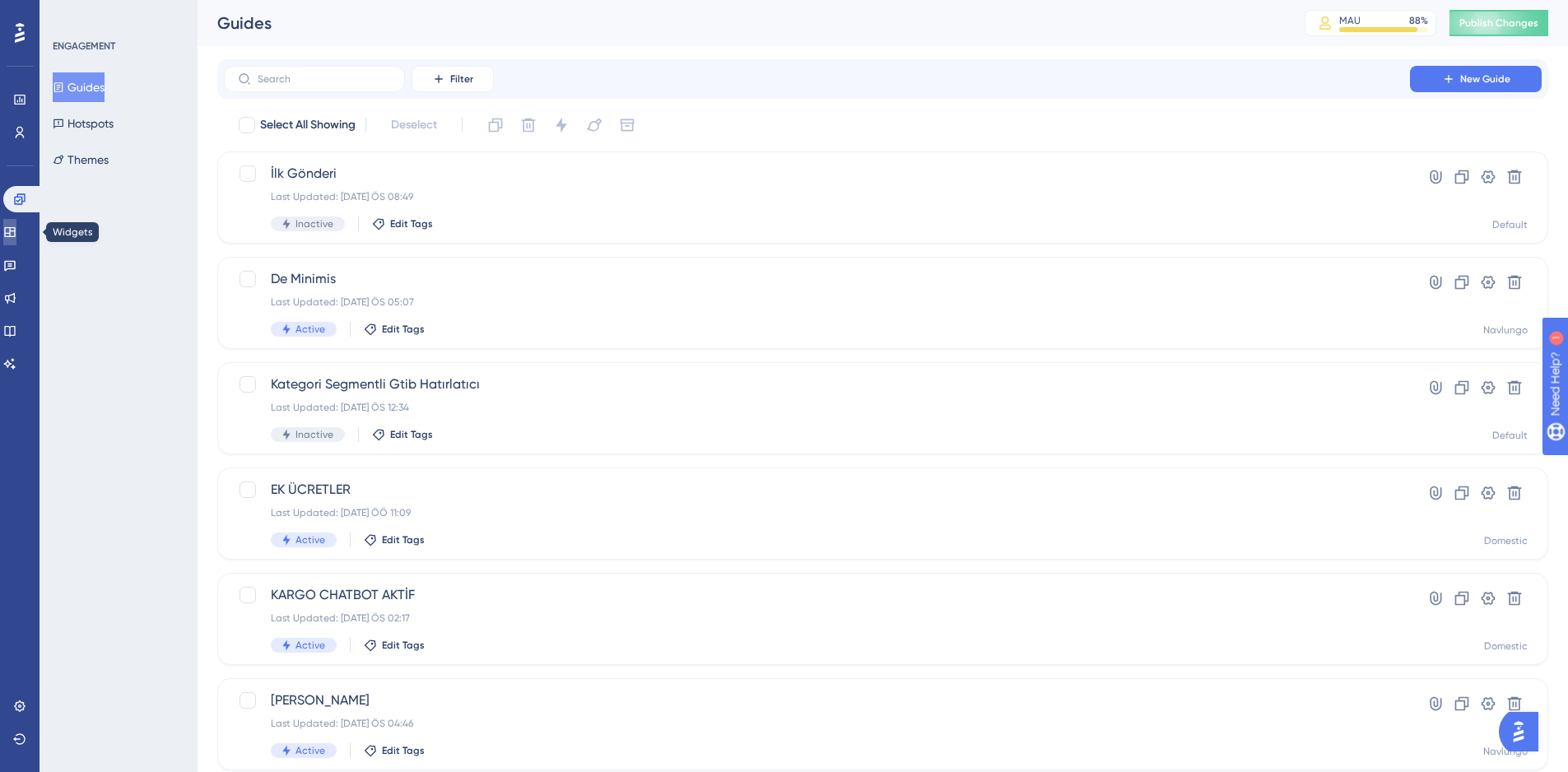
click at [9, 231] on link at bounding box center [9, 232] width 13 height 27
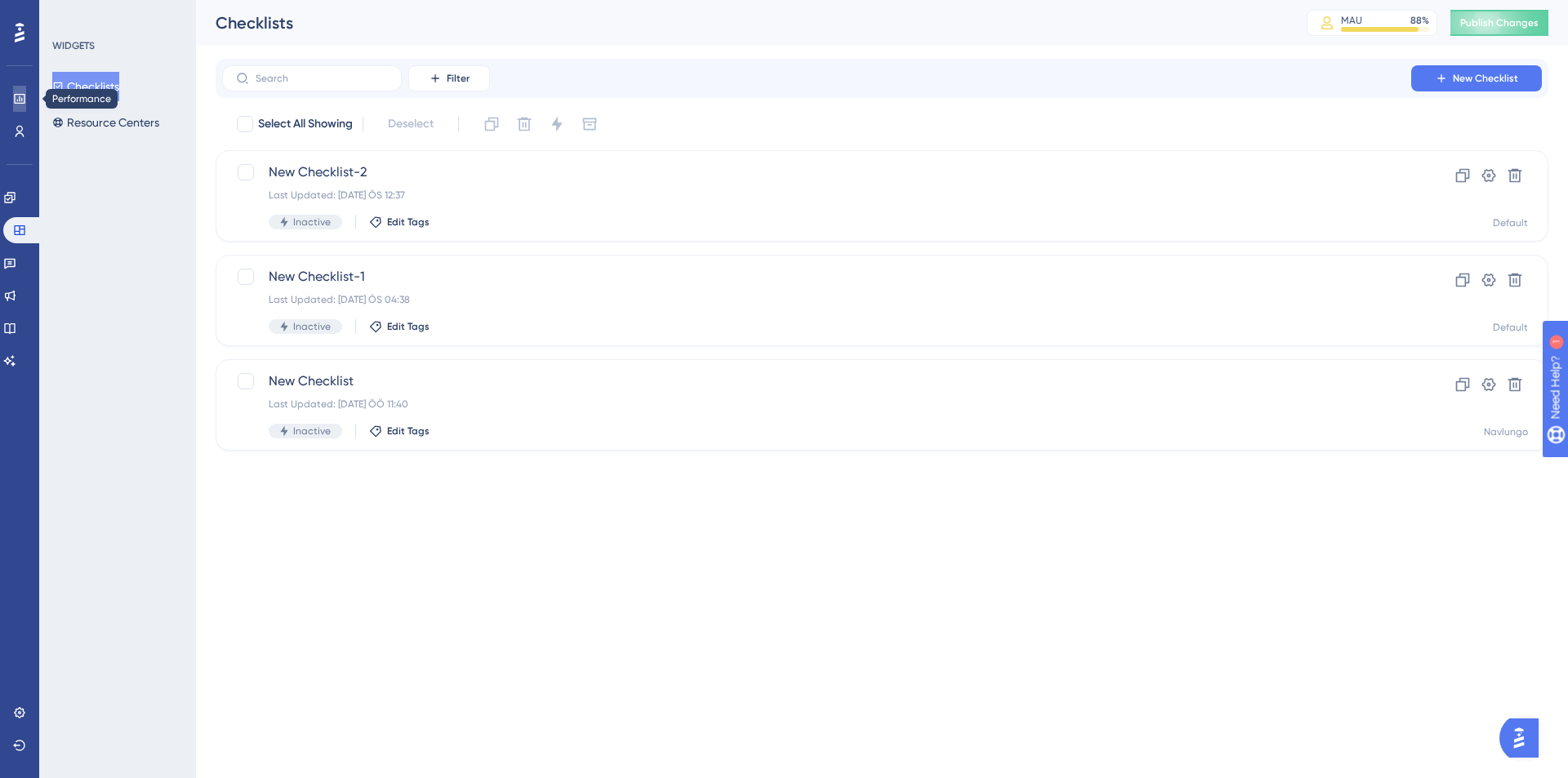
click at [20, 89] on link at bounding box center [19, 99] width 13 height 26
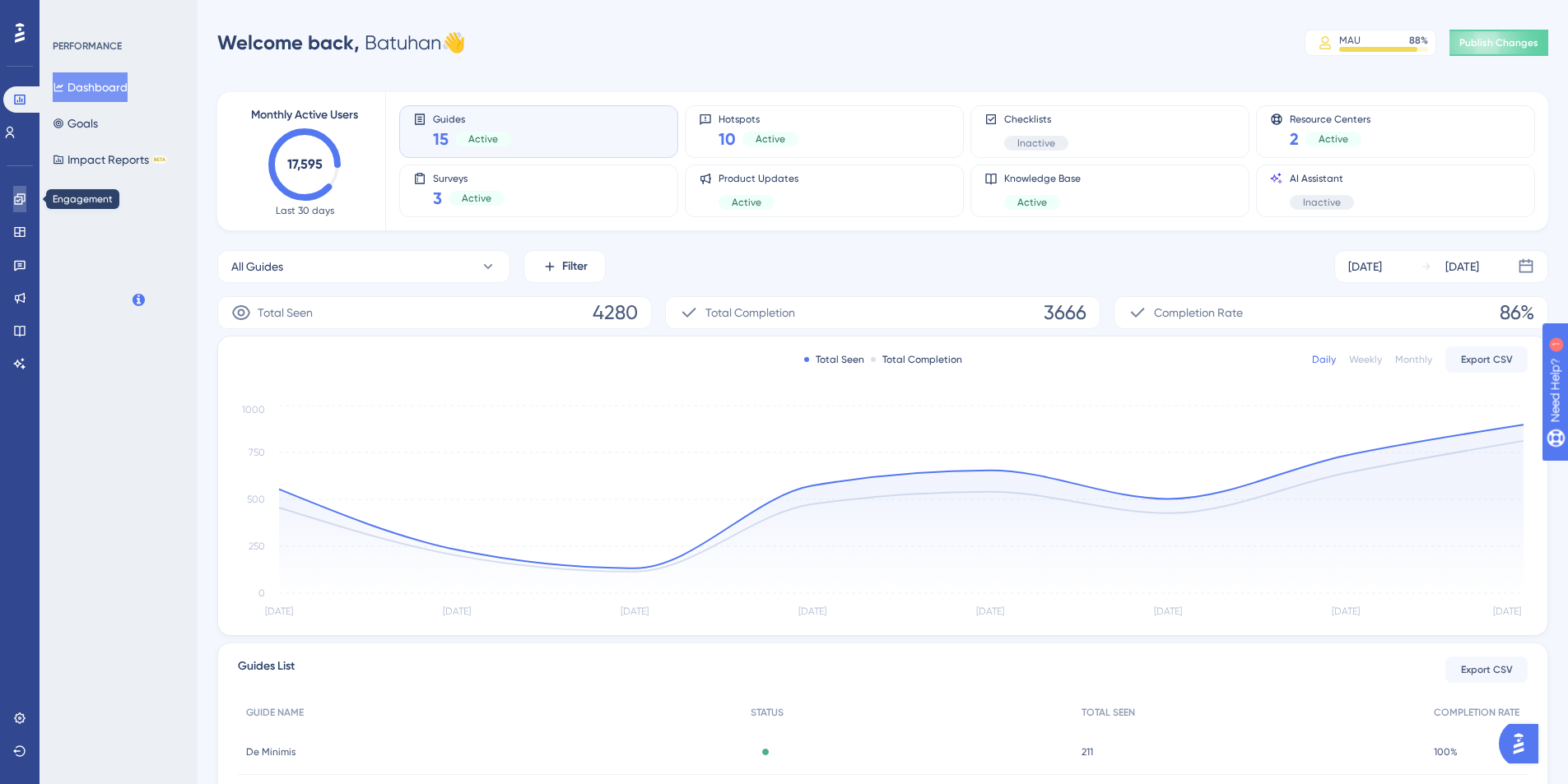
click at [15, 206] on link at bounding box center [19, 199] width 13 height 27
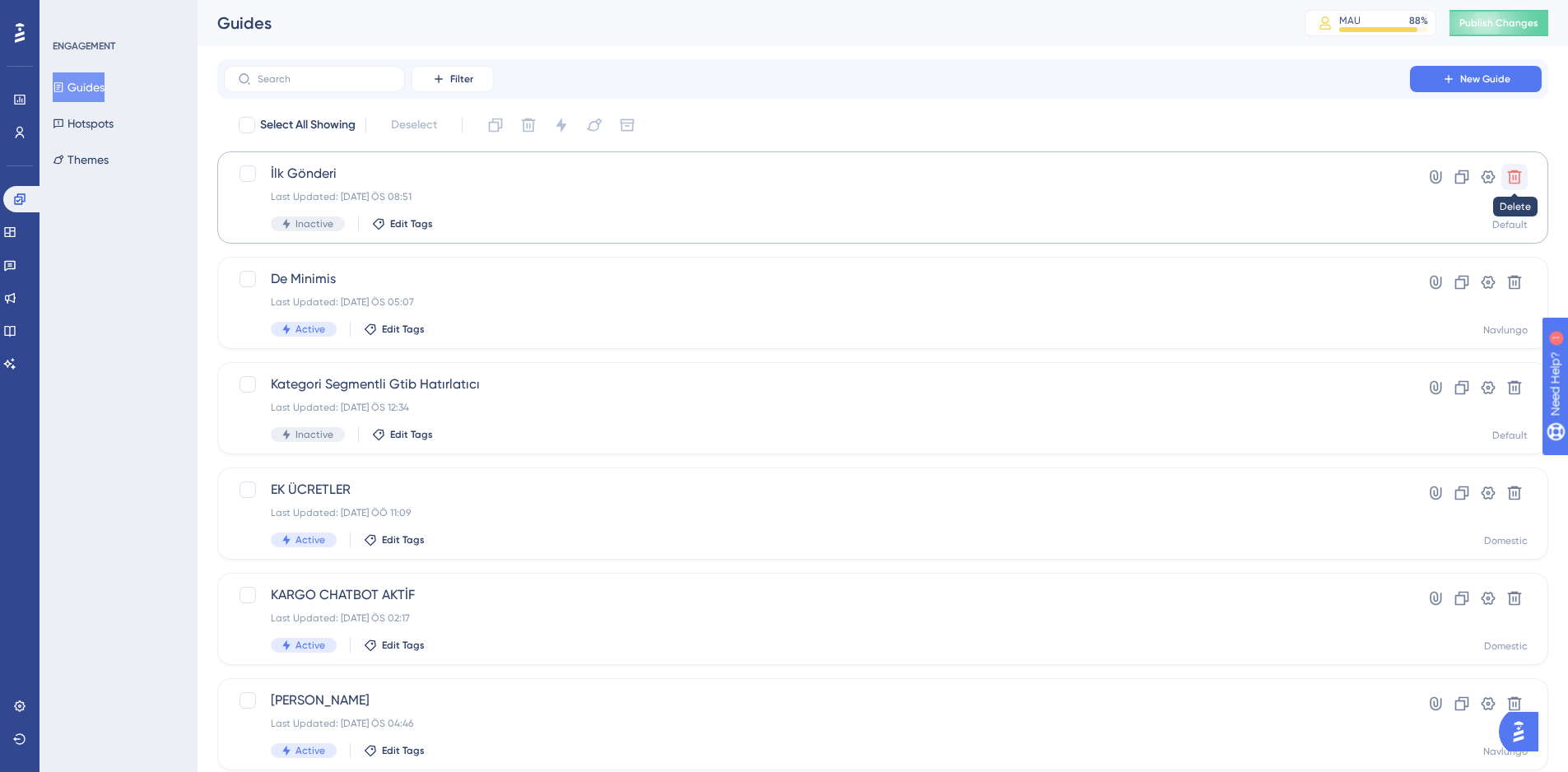
click at [1518, 174] on icon at bounding box center [1514, 176] width 16 height 16
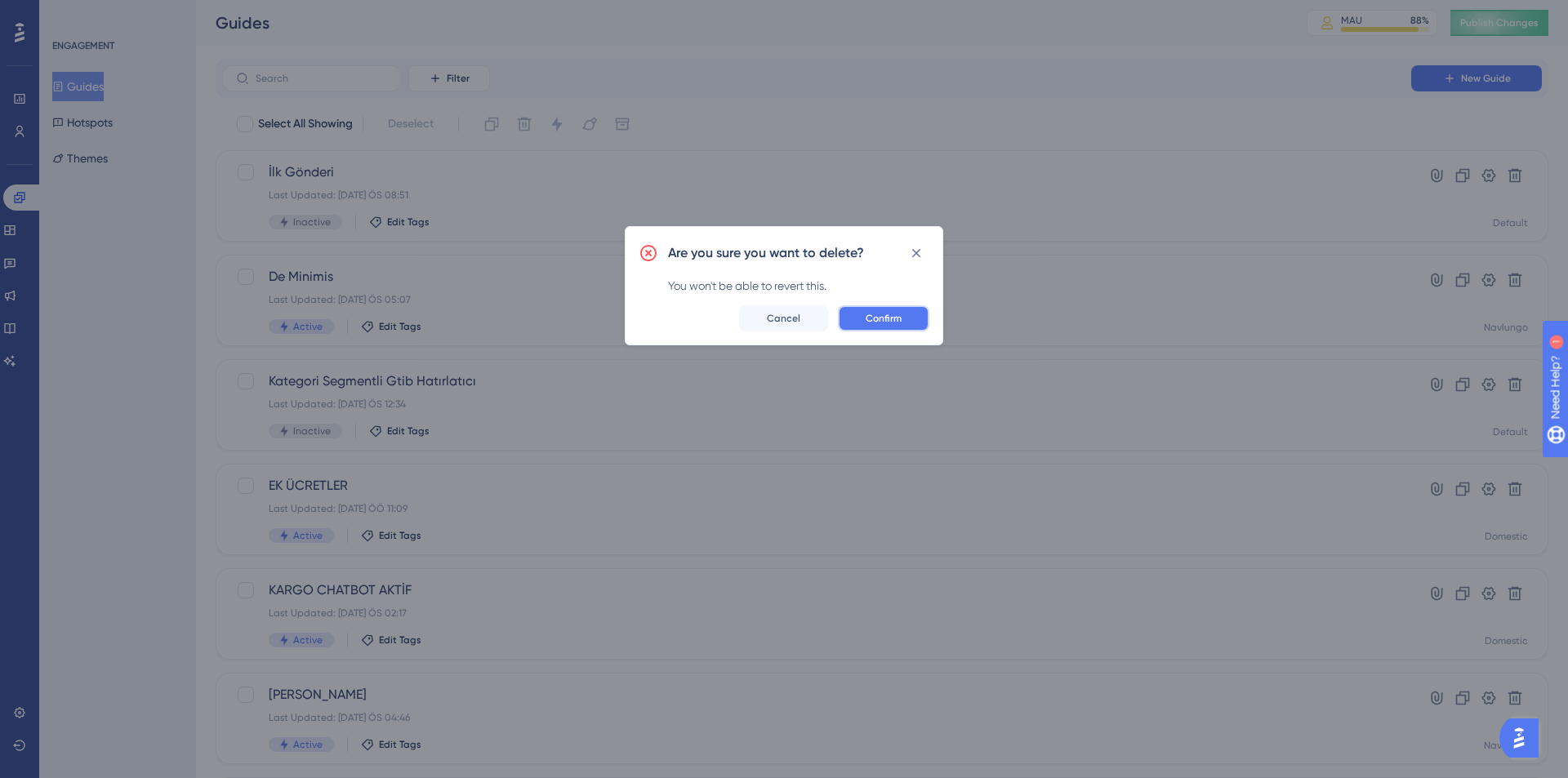
click at [859, 321] on button "Confirm" at bounding box center [883, 318] width 91 height 26
